Goal: Browse casually: Explore the website without a specific task or goal

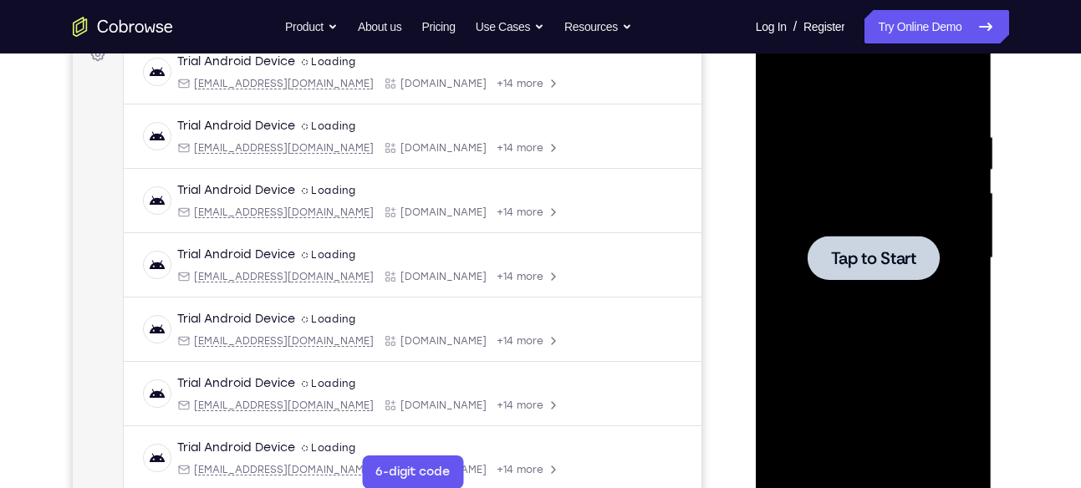
click at [893, 258] on span "Tap to Start" at bounding box center [873, 258] width 85 height 17
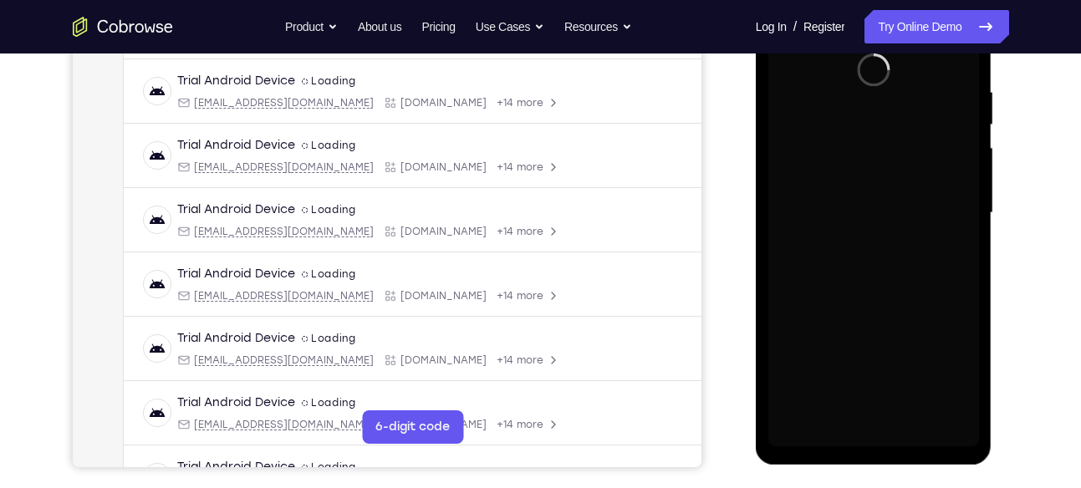
scroll to position [307, 0]
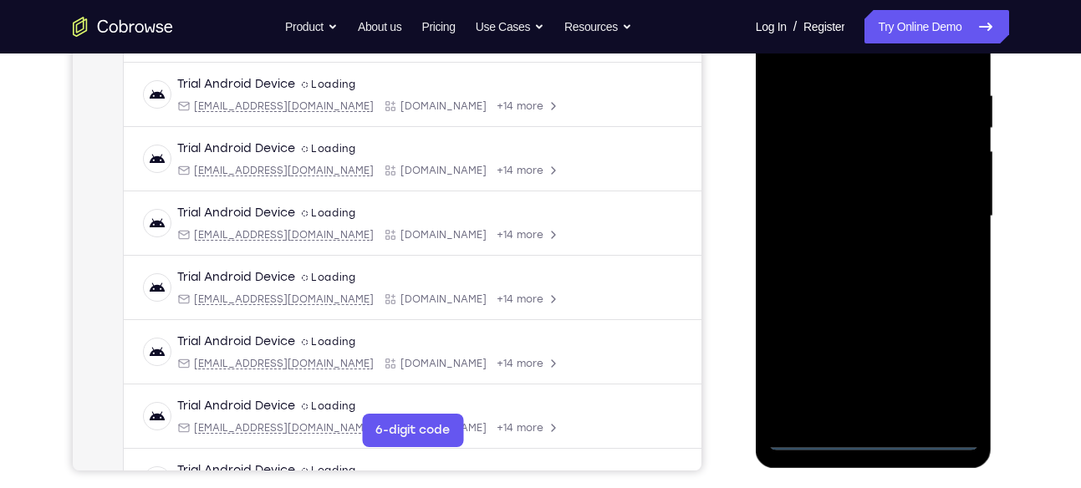
click at [875, 439] on div at bounding box center [873, 216] width 211 height 468
click at [955, 360] on div at bounding box center [873, 216] width 211 height 468
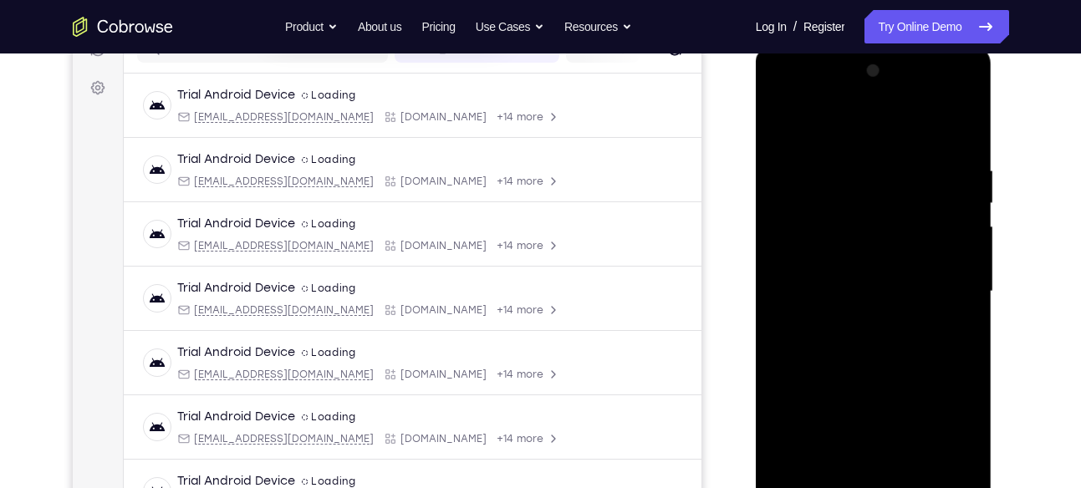
scroll to position [231, 0]
click at [845, 130] on div at bounding box center [873, 293] width 211 height 468
click at [942, 279] on div at bounding box center [873, 293] width 211 height 468
click at [854, 322] on div at bounding box center [873, 293] width 211 height 468
click at [859, 273] on div at bounding box center [873, 293] width 211 height 468
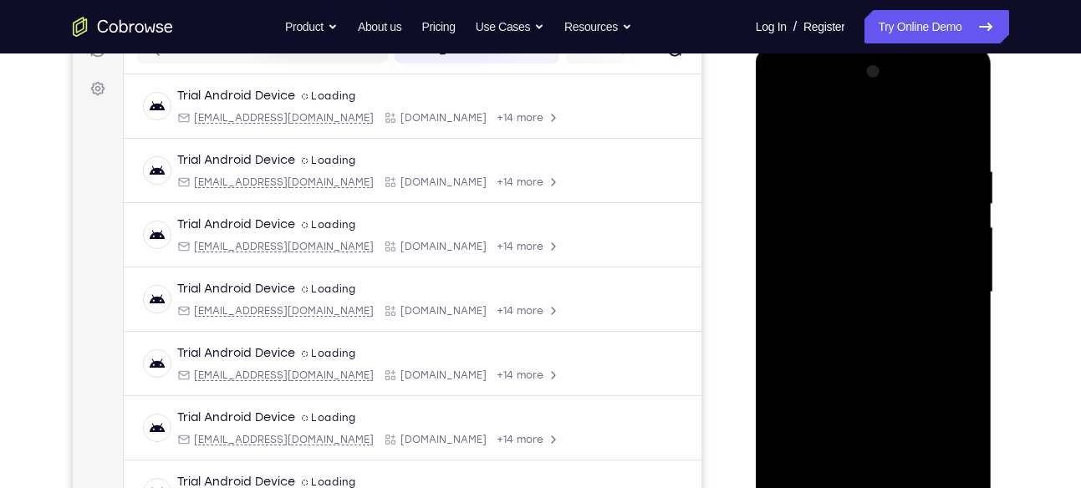
click at [853, 257] on div at bounding box center [873, 293] width 211 height 468
click at [857, 285] on div at bounding box center [873, 293] width 211 height 468
click at [862, 349] on div at bounding box center [873, 293] width 211 height 468
click at [875, 341] on div at bounding box center [873, 293] width 211 height 468
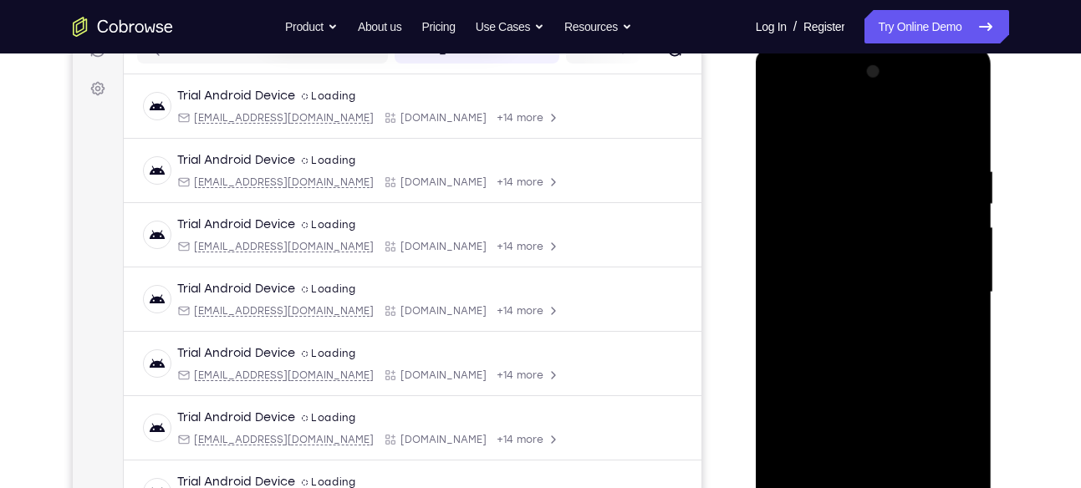
click at [875, 341] on div at bounding box center [873, 293] width 211 height 468
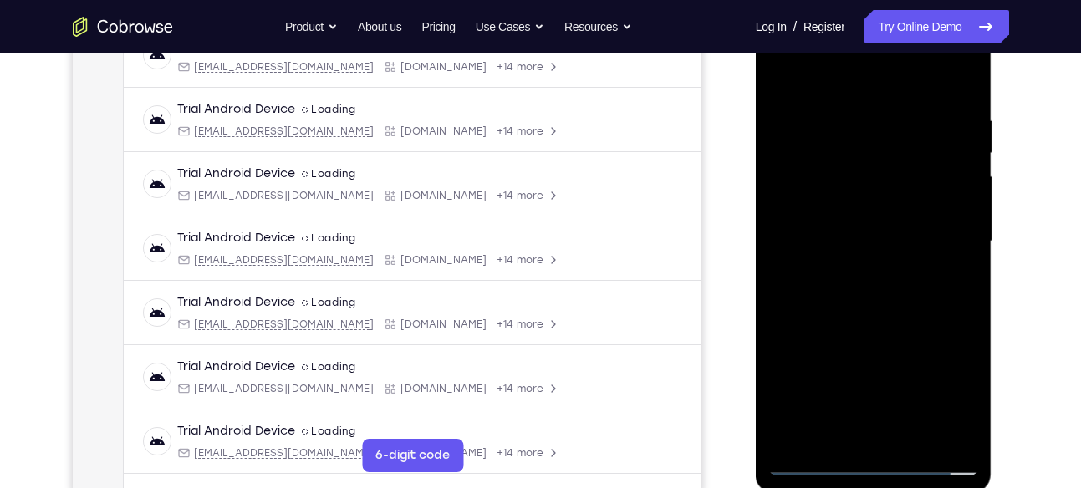
scroll to position [283, 0]
click at [885, 431] on div at bounding box center [873, 241] width 211 height 468
click at [886, 295] on div at bounding box center [873, 241] width 211 height 468
click at [947, 63] on div at bounding box center [873, 241] width 211 height 468
click at [889, 226] on div at bounding box center [873, 241] width 211 height 468
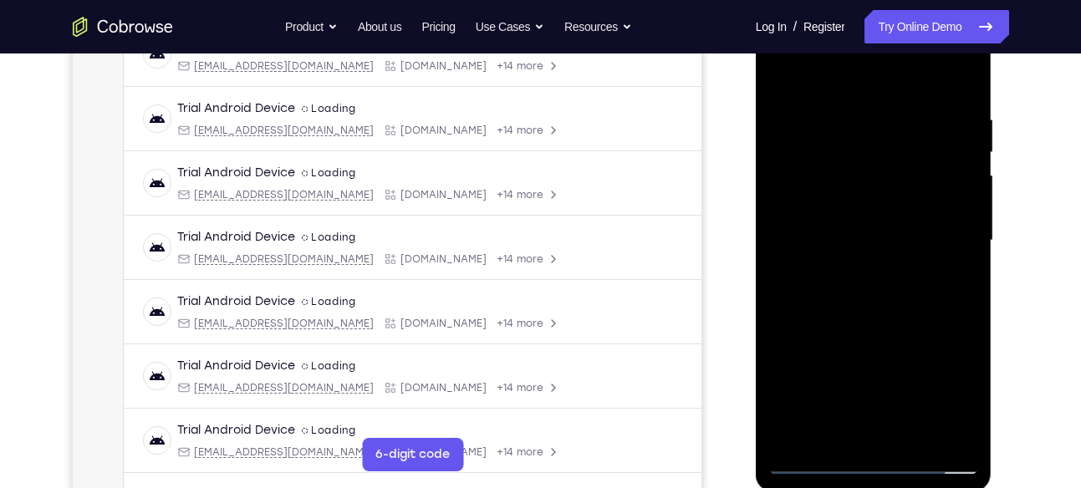
click at [879, 425] on div at bounding box center [873, 241] width 211 height 468
click at [882, 285] on div at bounding box center [873, 241] width 211 height 468
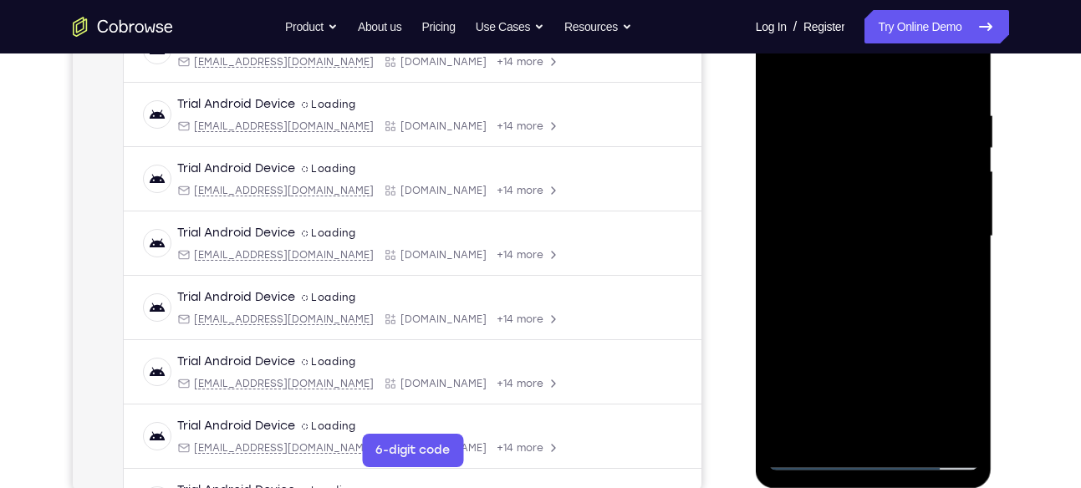
scroll to position [288, 0]
click at [879, 420] on div at bounding box center [873, 236] width 211 height 468
click at [896, 421] on div at bounding box center [873, 236] width 211 height 468
click at [816, 456] on div at bounding box center [873, 236] width 211 height 468
click at [849, 266] on div at bounding box center [873, 236] width 211 height 468
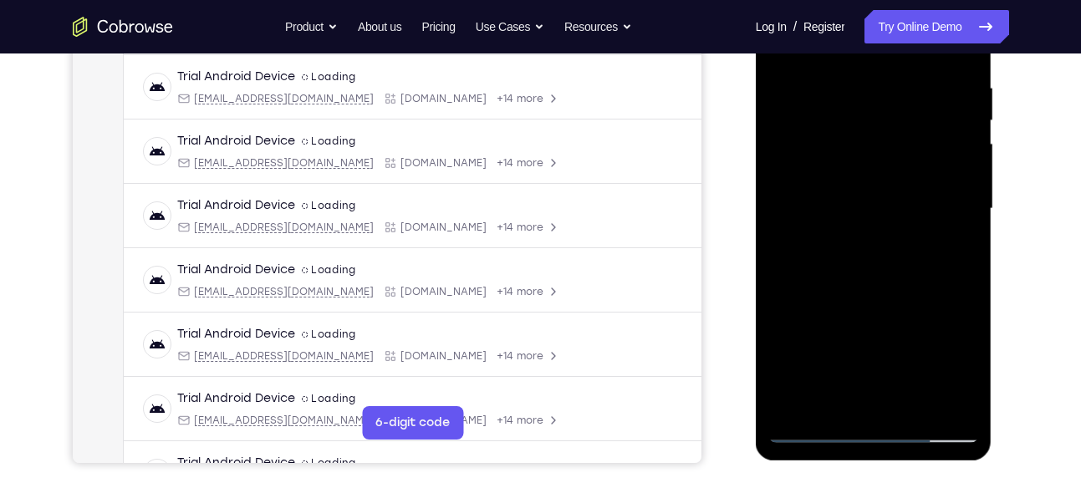
scroll to position [315, 0]
click at [873, 393] on div at bounding box center [873, 208] width 211 height 468
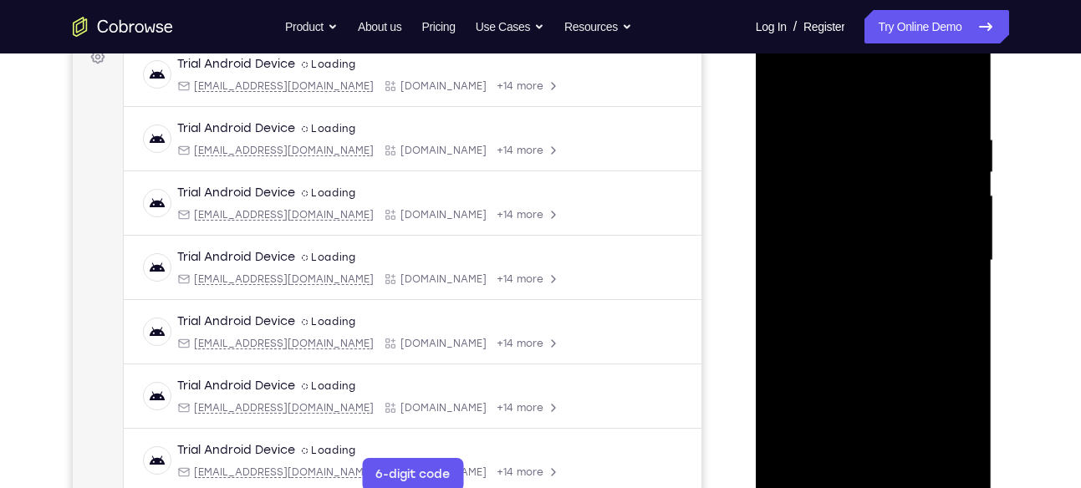
scroll to position [259, 0]
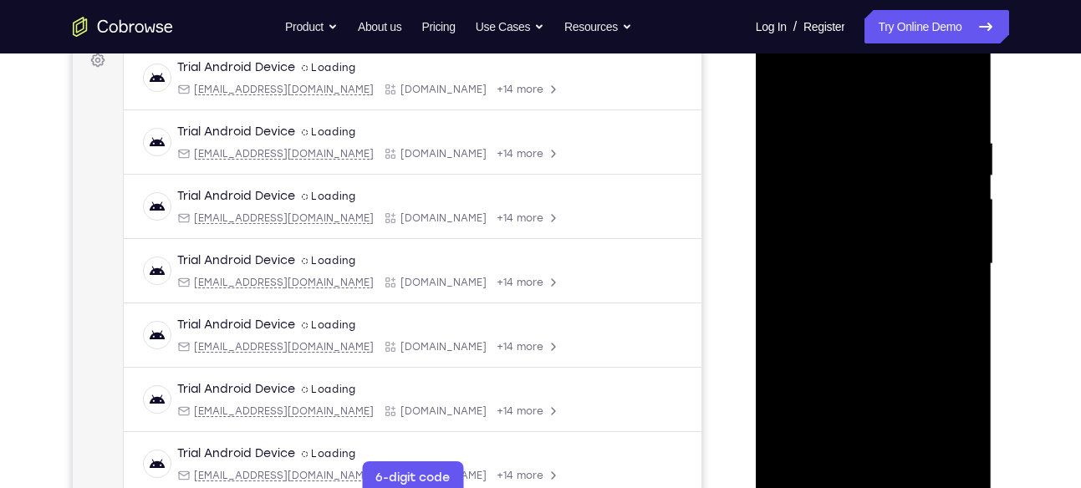
click at [874, 185] on div at bounding box center [873, 264] width 211 height 468
click at [862, 289] on div at bounding box center [873, 264] width 211 height 468
click at [962, 130] on div at bounding box center [873, 264] width 211 height 468
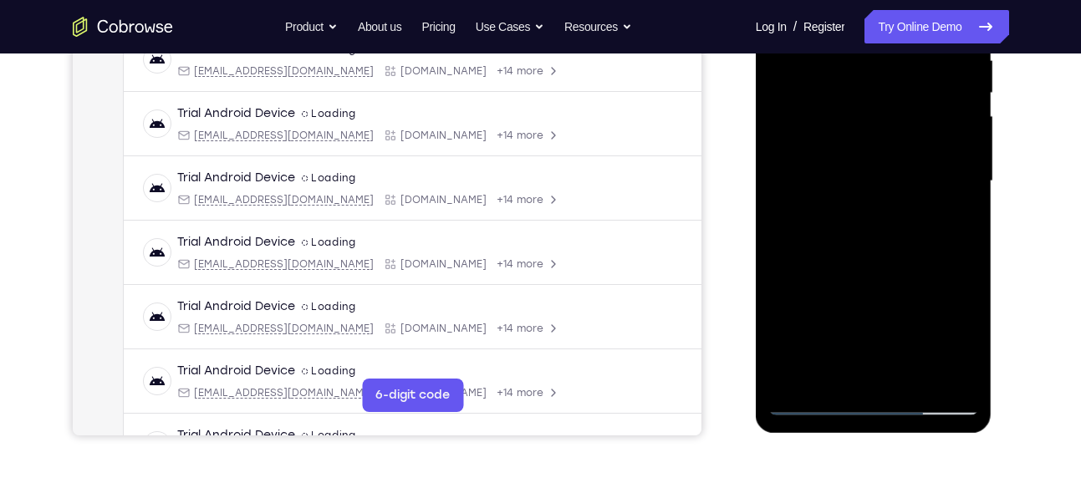
scroll to position [344, 0]
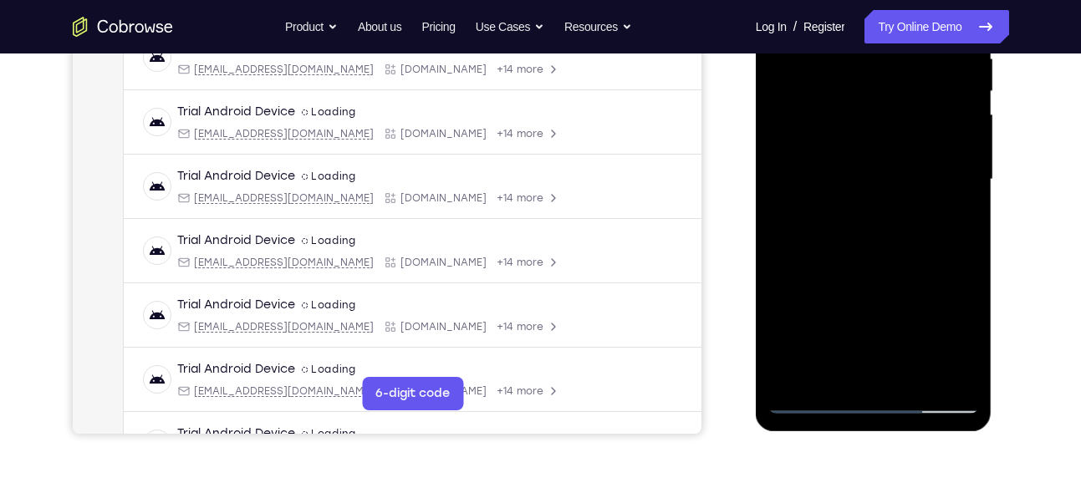
click at [812, 398] on div at bounding box center [873, 180] width 211 height 468
click at [788, 376] on div at bounding box center [873, 180] width 211 height 468
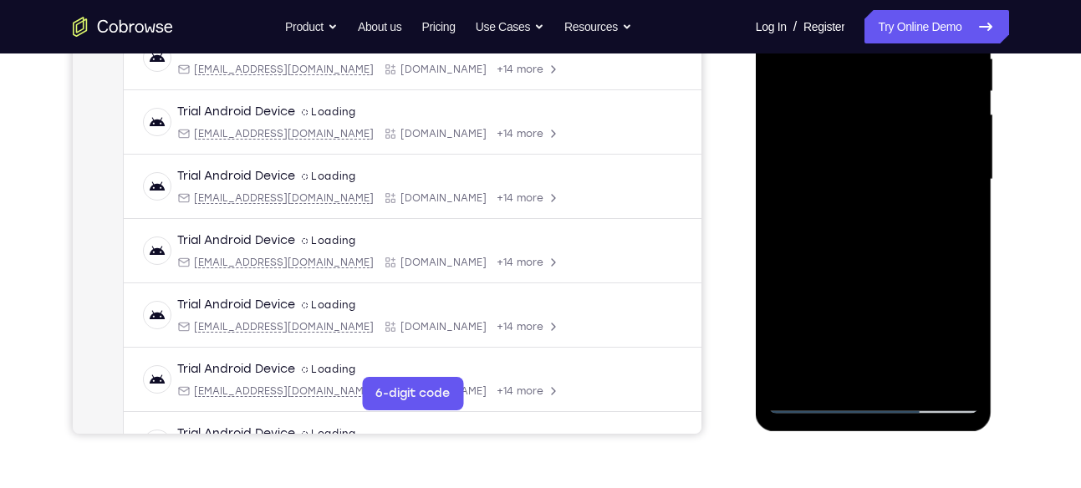
click at [788, 376] on div at bounding box center [873, 180] width 211 height 468
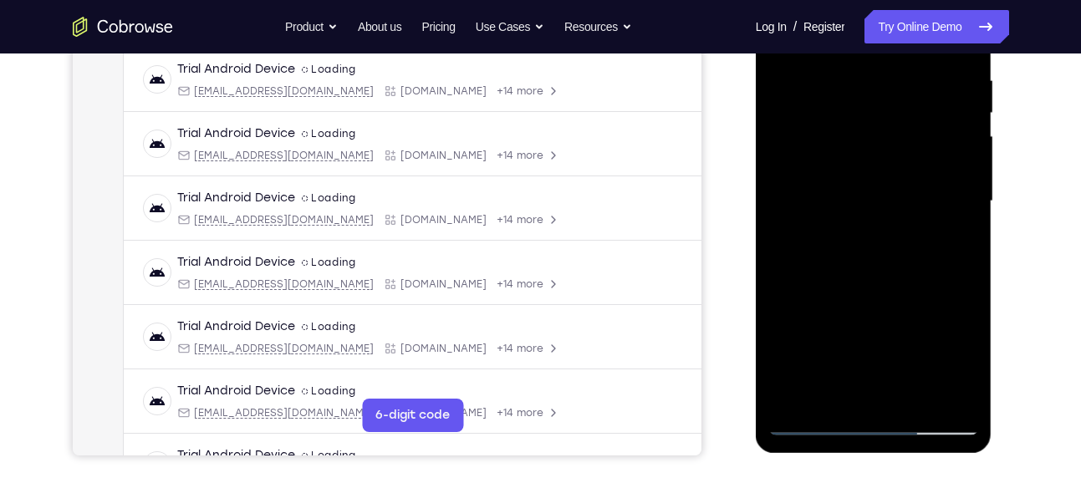
scroll to position [323, 0]
click at [818, 416] on div at bounding box center [873, 201] width 211 height 468
click at [803, 153] on div at bounding box center [873, 201] width 211 height 468
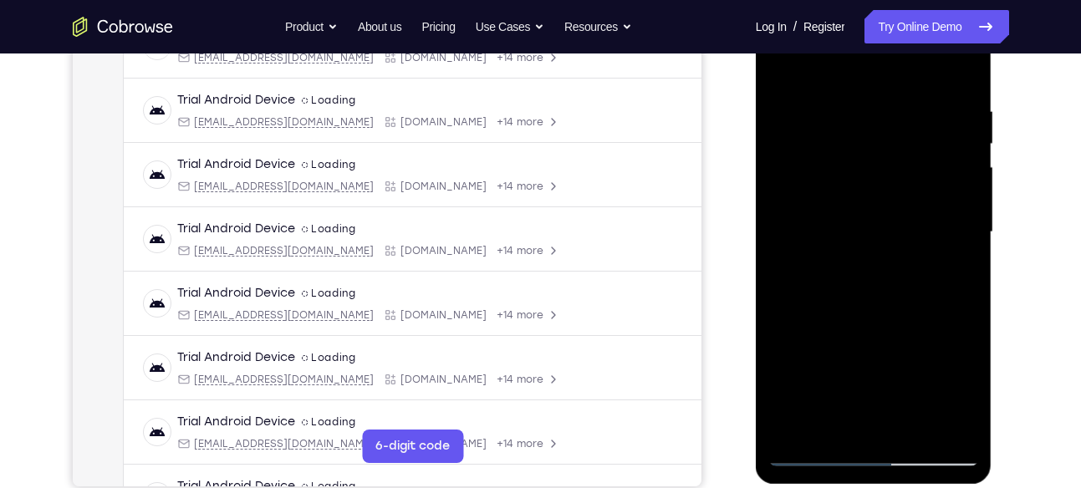
scroll to position [293, 0]
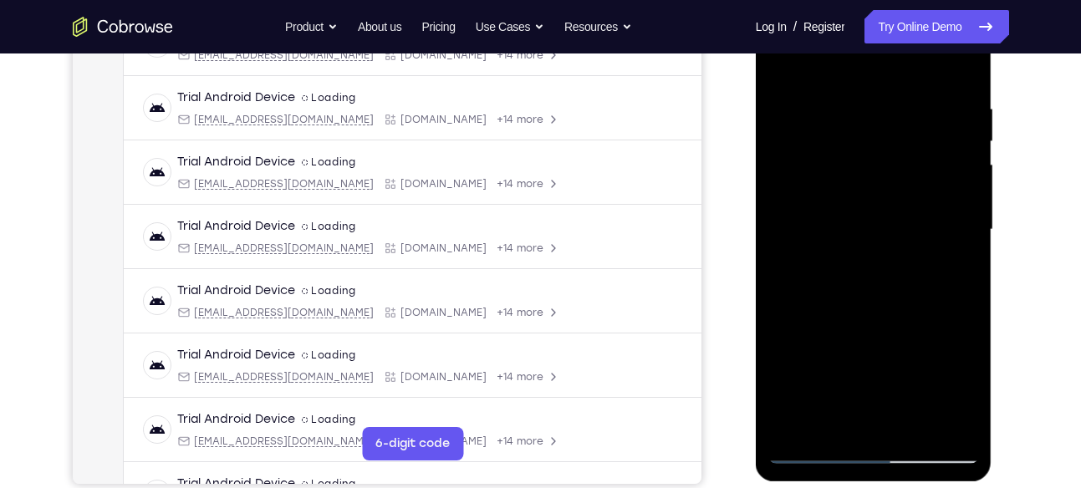
click at [883, 298] on div at bounding box center [873, 230] width 211 height 468
click at [913, 425] on div at bounding box center [873, 230] width 211 height 468
click at [874, 314] on div at bounding box center [873, 230] width 211 height 468
click at [885, 219] on div at bounding box center [873, 230] width 211 height 468
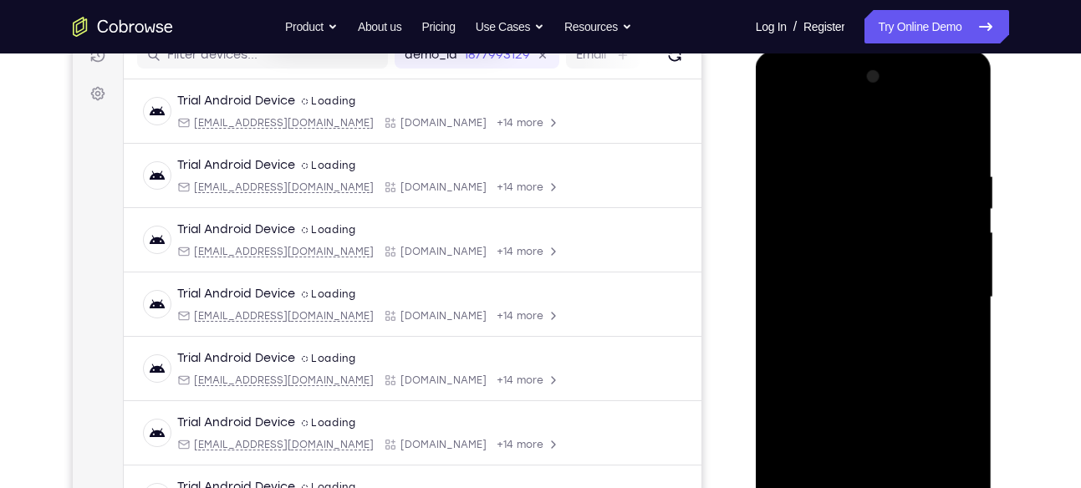
scroll to position [223, 0]
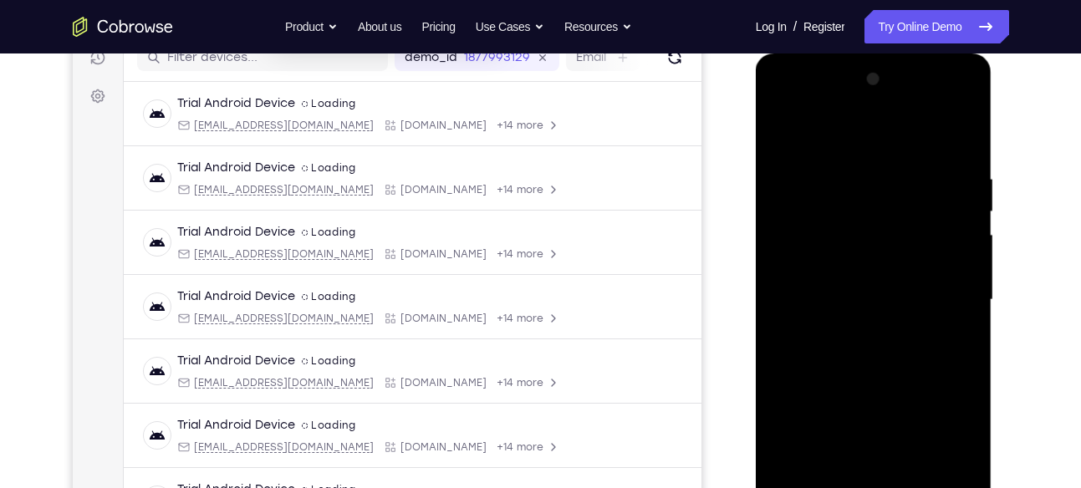
click at [781, 130] on div at bounding box center [873, 300] width 211 height 468
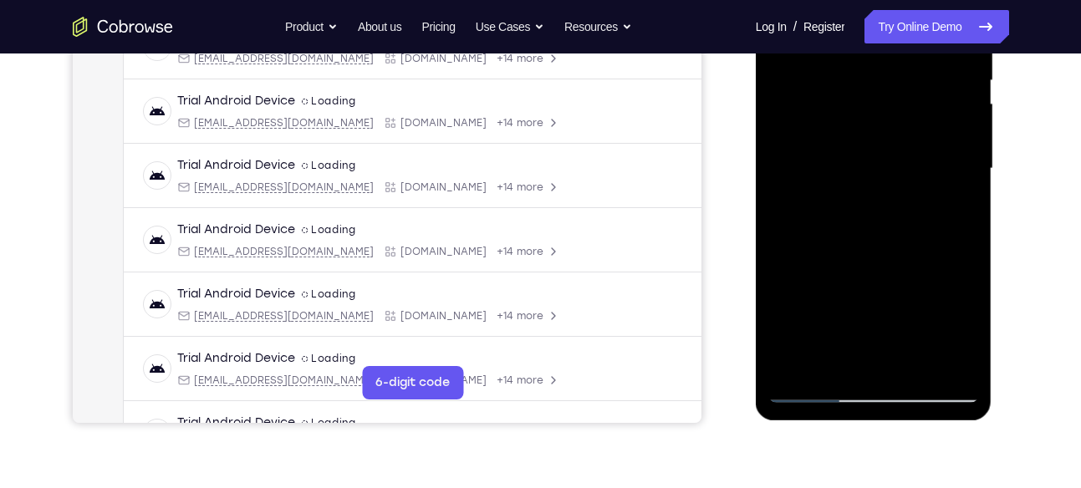
scroll to position [274, 0]
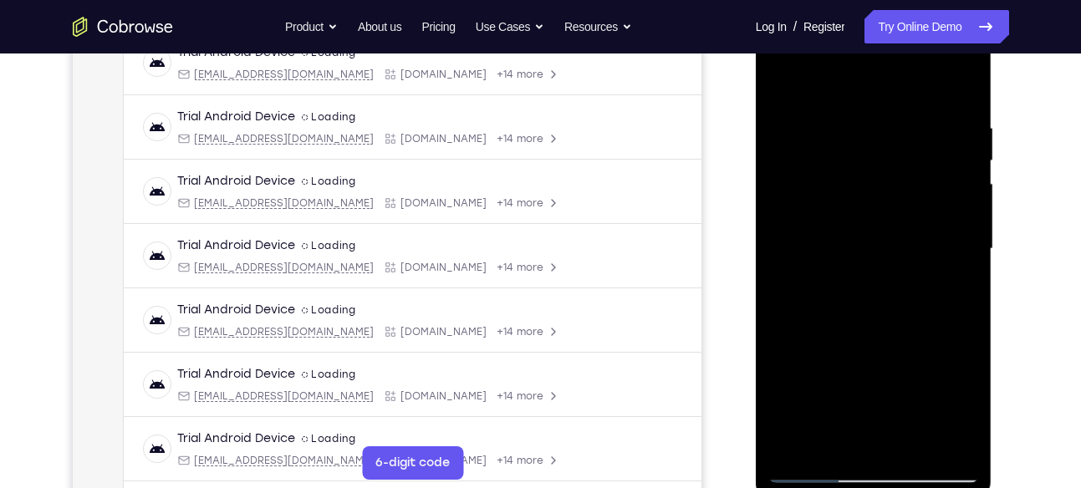
click at [786, 79] on div at bounding box center [873, 249] width 211 height 468
drag, startPoint x: 870, startPoint y: 333, endPoint x: 879, endPoint y: 140, distance: 193.3
click at [879, 140] on div at bounding box center [873, 249] width 211 height 468
drag, startPoint x: 913, startPoint y: 308, endPoint x: 868, endPoint y: 129, distance: 185.3
click at [868, 129] on div at bounding box center [873, 249] width 211 height 468
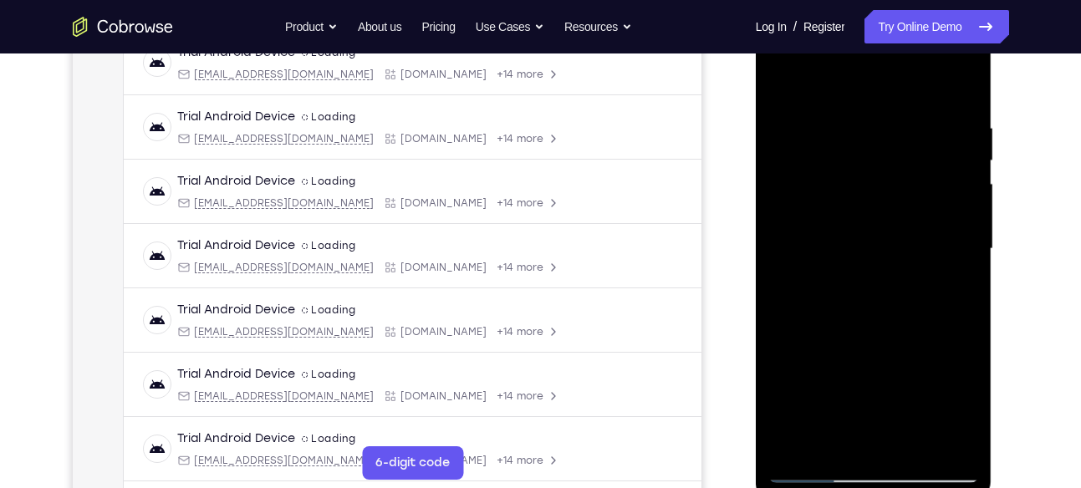
drag, startPoint x: 897, startPoint y: 328, endPoint x: 835, endPoint y: 144, distance: 194.1
click at [835, 144] on div at bounding box center [873, 249] width 211 height 468
drag, startPoint x: 855, startPoint y: 338, endPoint x: 784, endPoint y: 136, distance: 213.6
click at [784, 136] on div at bounding box center [873, 249] width 211 height 468
drag, startPoint x: 879, startPoint y: 405, endPoint x: 798, endPoint y: 211, distance: 211.0
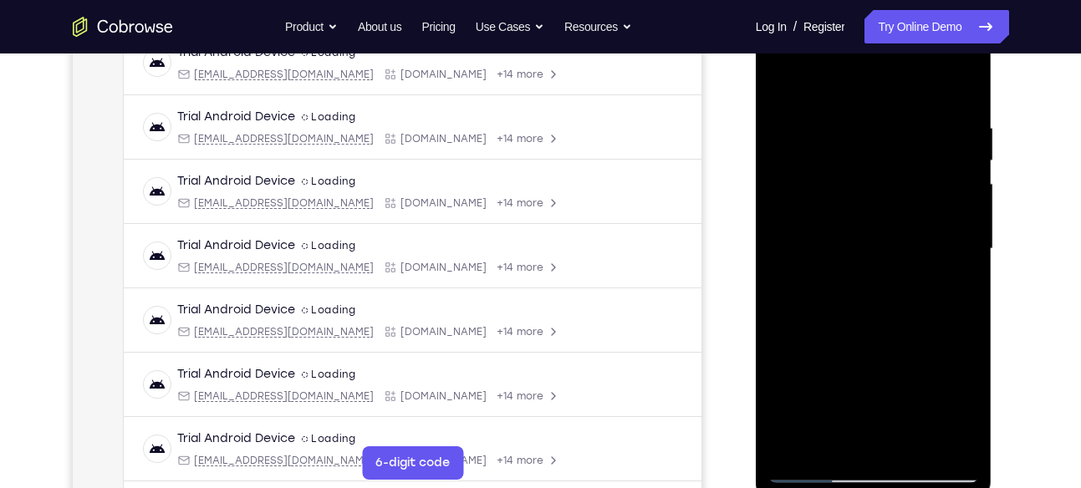
click at [798, 211] on div at bounding box center [873, 249] width 211 height 468
drag, startPoint x: 859, startPoint y: 387, endPoint x: 801, endPoint y: 227, distance: 170.1
click at [801, 227] on div at bounding box center [873, 249] width 211 height 468
drag, startPoint x: 867, startPoint y: 285, endPoint x: 829, endPoint y: 436, distance: 155.9
click at [829, 436] on div at bounding box center [873, 249] width 211 height 468
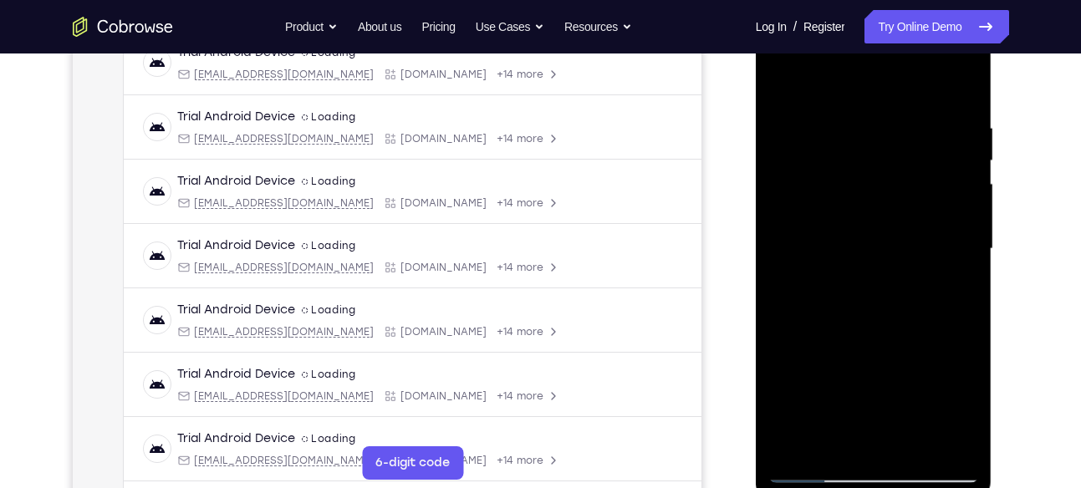
drag, startPoint x: 845, startPoint y: 312, endPoint x: 833, endPoint y: 213, distance: 99.4
click at [833, 213] on div at bounding box center [873, 249] width 211 height 468
drag, startPoint x: 896, startPoint y: 370, endPoint x: 822, endPoint y: 141, distance: 240.1
click at [822, 141] on div at bounding box center [873, 249] width 211 height 468
drag, startPoint x: 894, startPoint y: 369, endPoint x: 817, endPoint y: 156, distance: 226.6
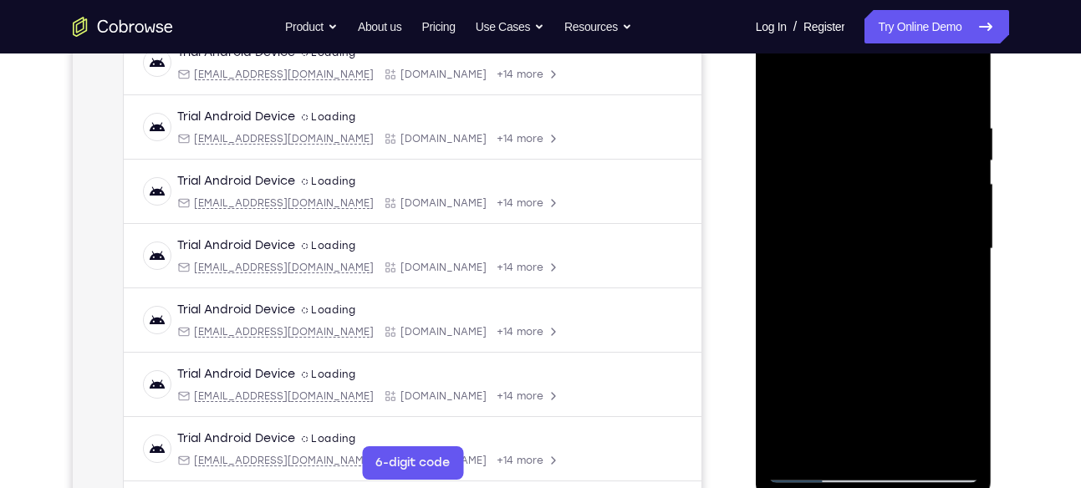
click at [817, 156] on div at bounding box center [873, 249] width 211 height 468
click at [911, 443] on div at bounding box center [873, 249] width 211 height 468
click at [887, 237] on div at bounding box center [873, 249] width 211 height 468
click at [843, 281] on div at bounding box center [873, 249] width 211 height 468
click at [964, 404] on div at bounding box center [873, 249] width 211 height 468
